Goal: Information Seeking & Learning: Understand process/instructions

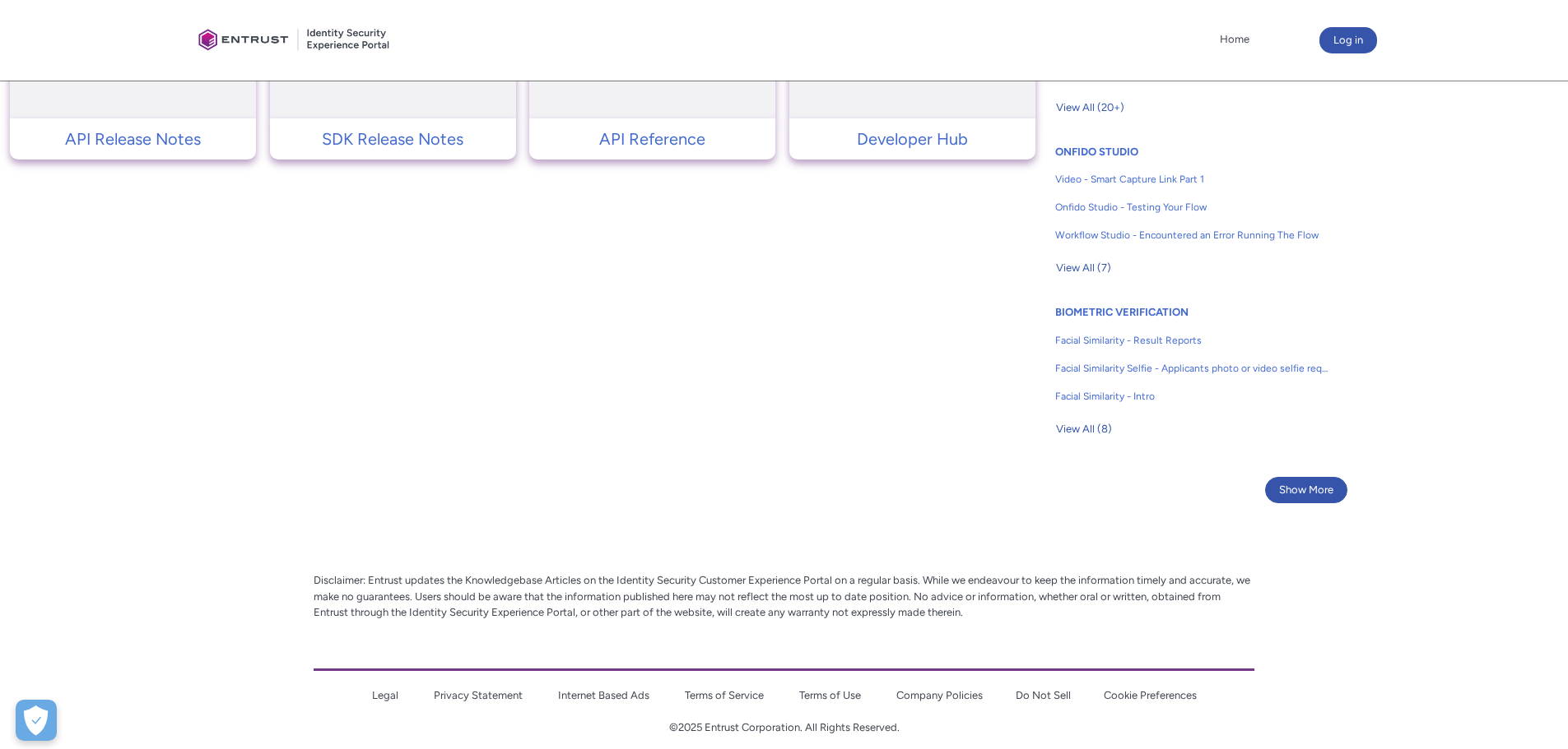
scroll to position [1025, 0]
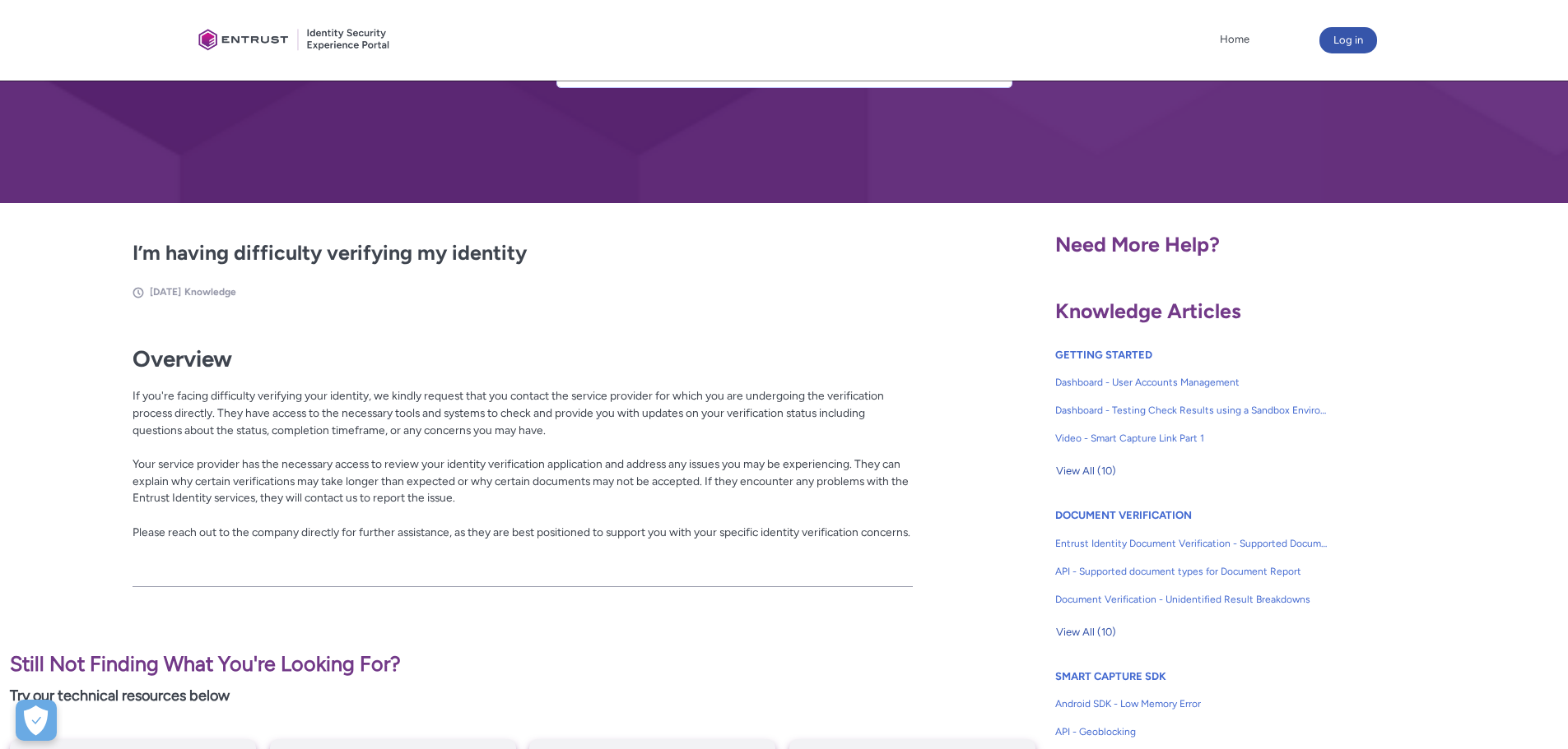
scroll to position [170, 0]
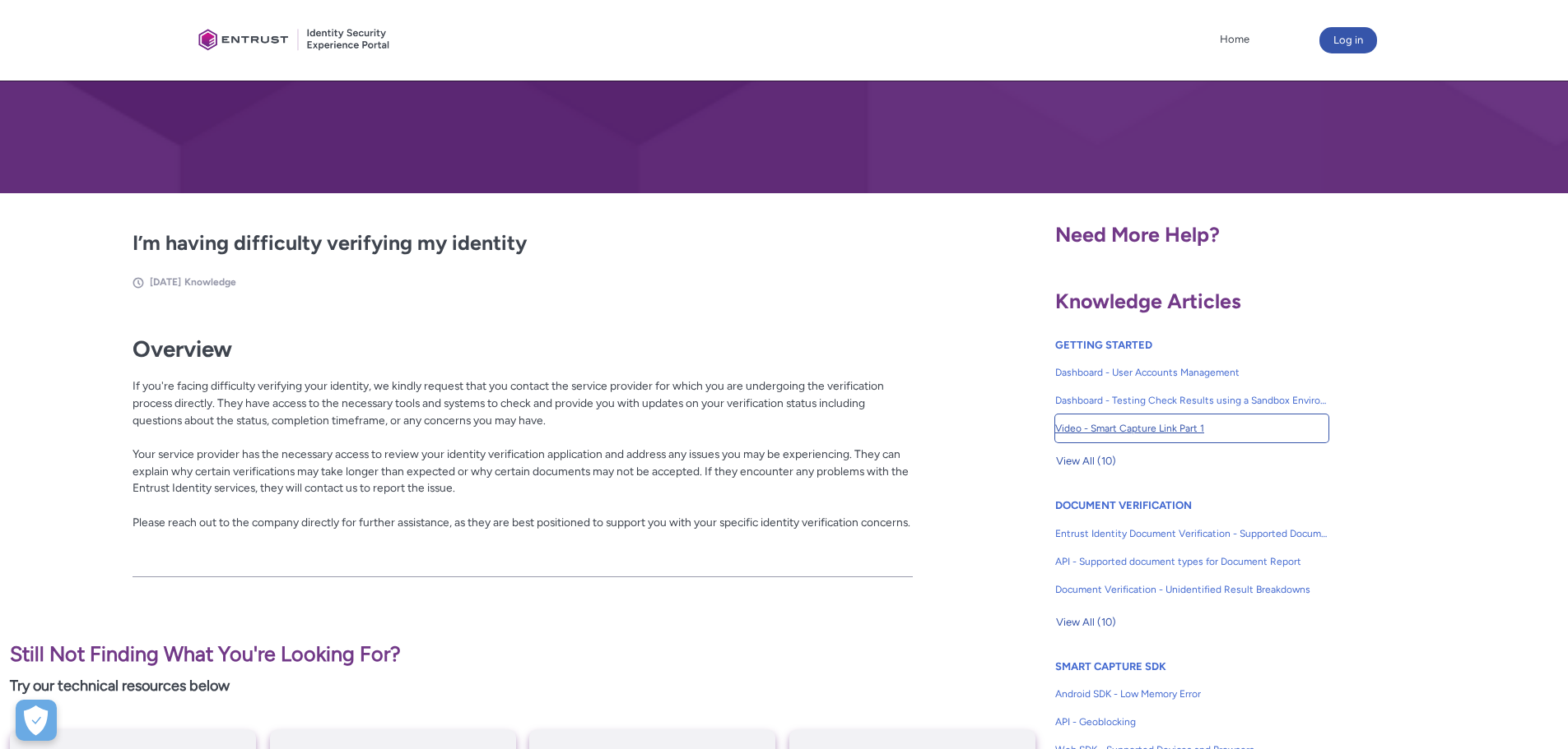
click at [1120, 429] on span "Video - Smart Capture Link Part 1" at bounding box center [1192, 428] width 273 height 15
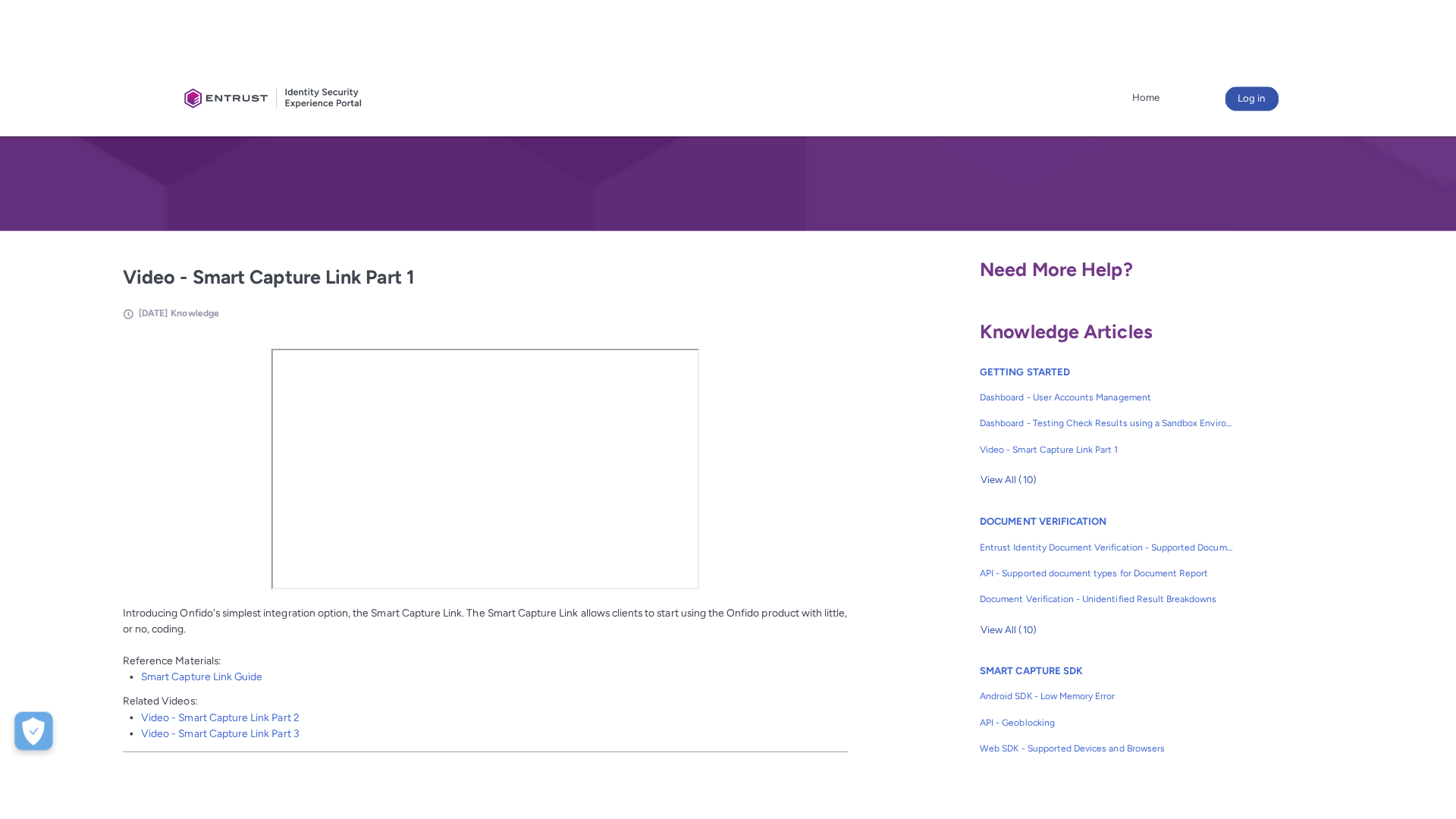
scroll to position [170, 0]
